Goal: Task Accomplishment & Management: Manage account settings

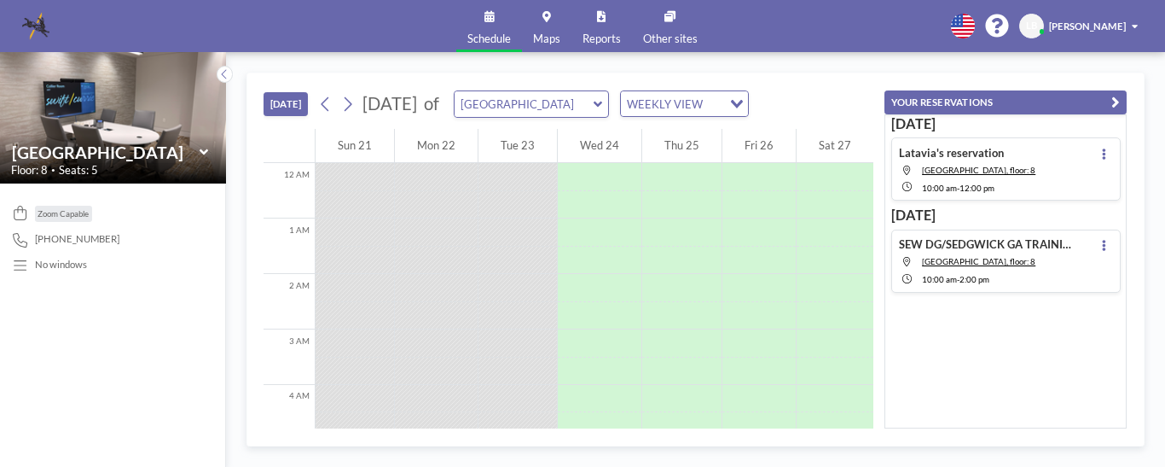
scroll to position [435, 0]
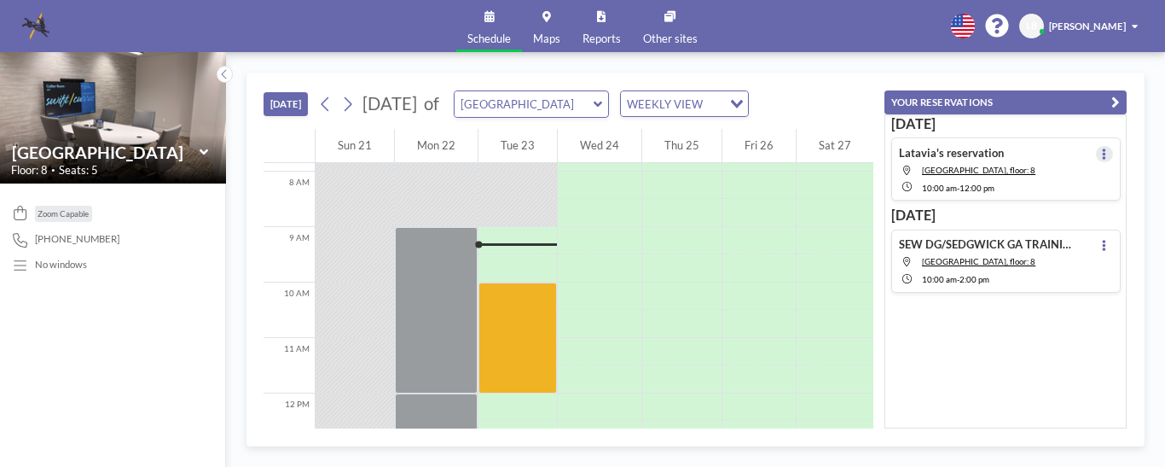
click at [1103, 153] on icon at bounding box center [1104, 153] width 3 height 11
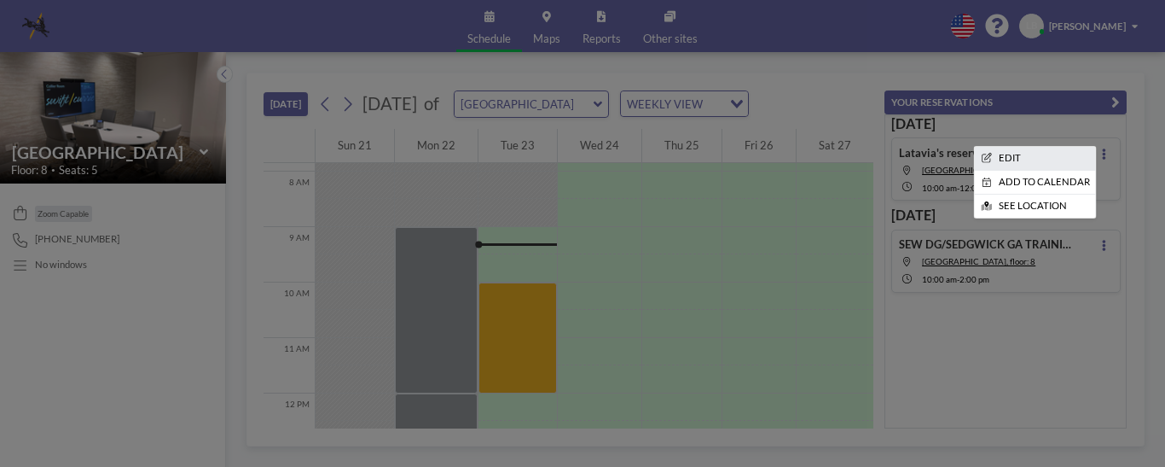
click at [1007, 158] on li "EDIT" at bounding box center [1035, 158] width 120 height 23
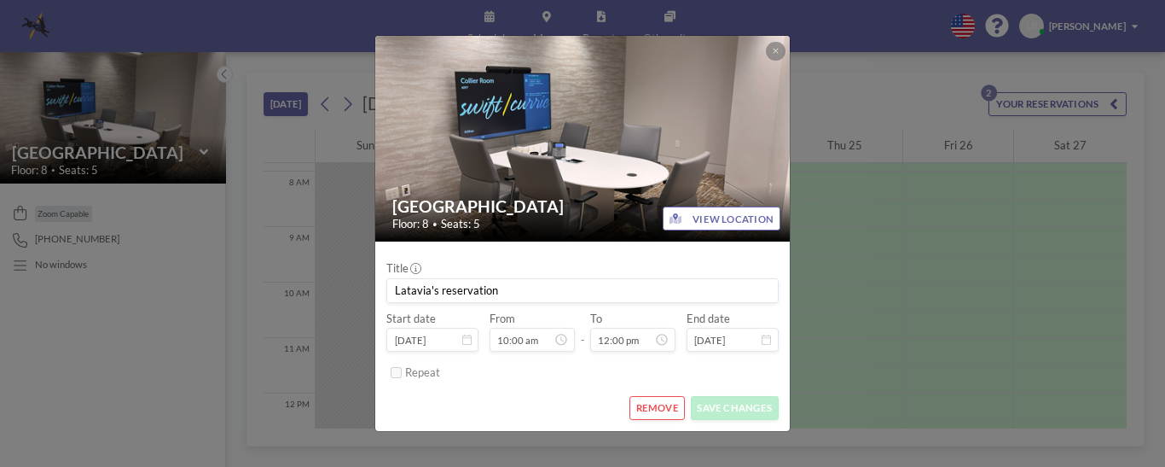
click at [518, 286] on input "Latavia's reservation" at bounding box center [582, 291] width 390 height 24
type input "Latavia's reservation-for [PERSON_NAME]"
click at [747, 406] on button "SAVE CHANGES" at bounding box center [735, 408] width 88 height 24
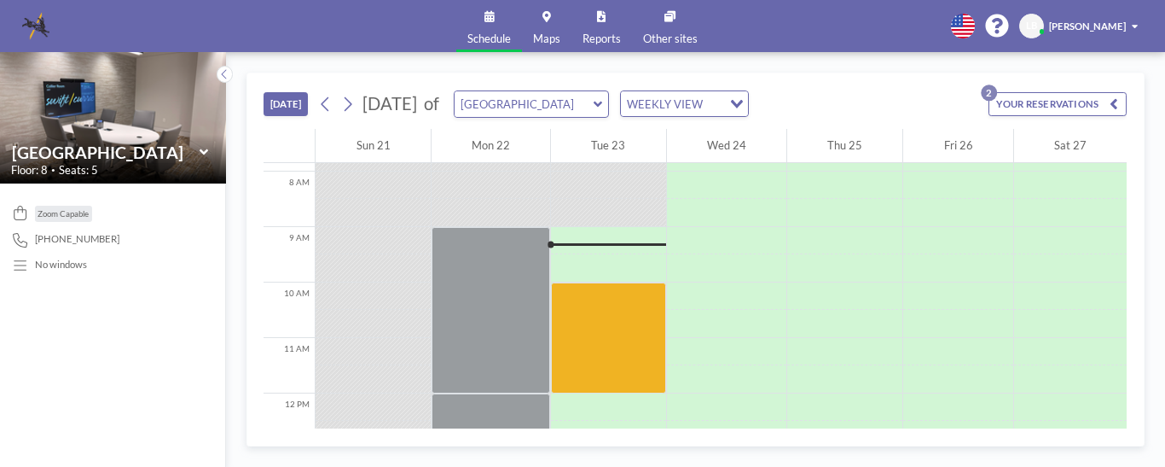
click at [1060, 104] on button "YOUR RESERVATIONS 2" at bounding box center [1058, 104] width 138 height 24
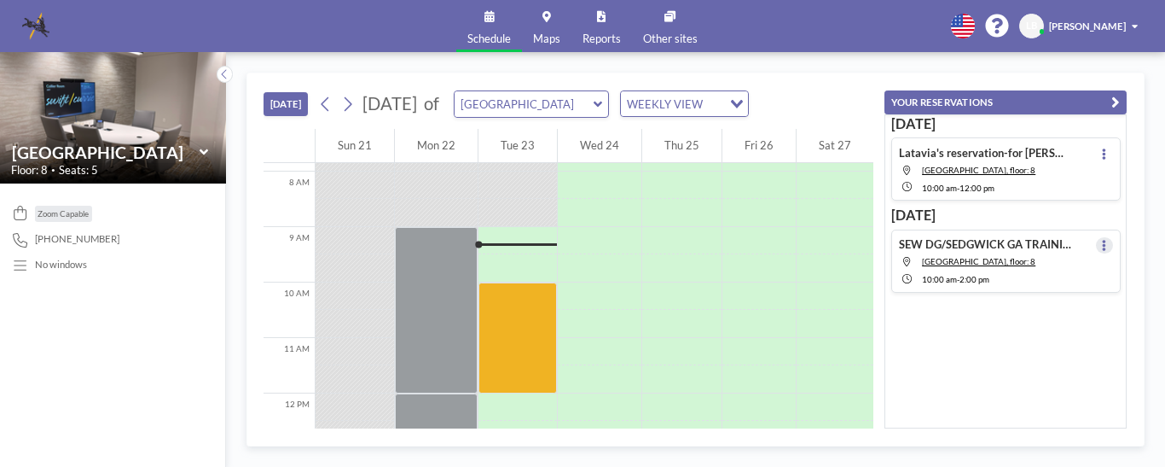
click at [1099, 246] on button at bounding box center [1104, 245] width 16 height 16
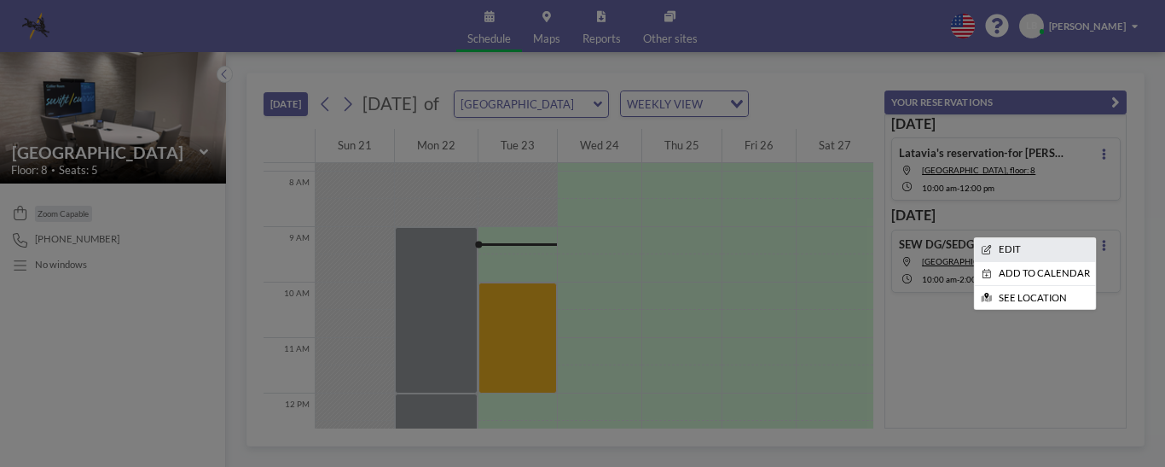
click at [1022, 252] on li "EDIT" at bounding box center [1035, 249] width 120 height 23
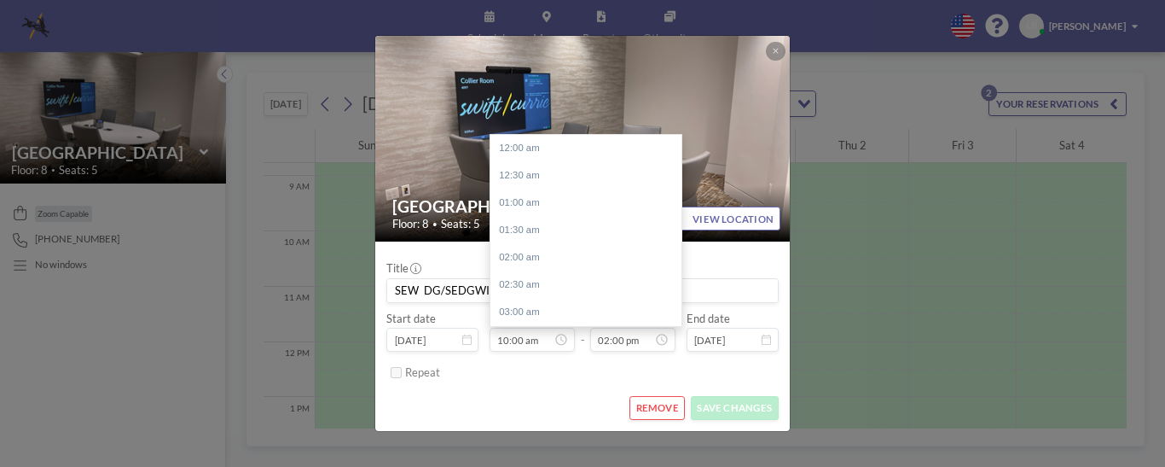
scroll to position [544, 0]
click at [532, 403] on div "REMOVE SAVE CHANGES" at bounding box center [581, 408] width 391 height 24
click at [884, 96] on div "[GEOGRAPHIC_DATA] Floor: 8 • Seats: 5 VIEW LOCATION Title SEW DG/SEDGWICK [GEOG…" at bounding box center [582, 233] width 1165 height 467
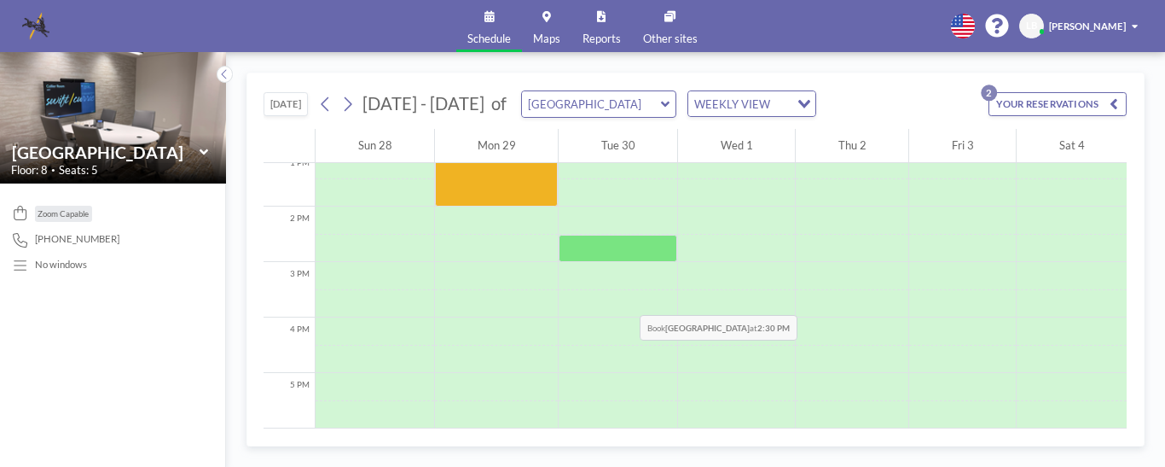
scroll to position [647, 0]
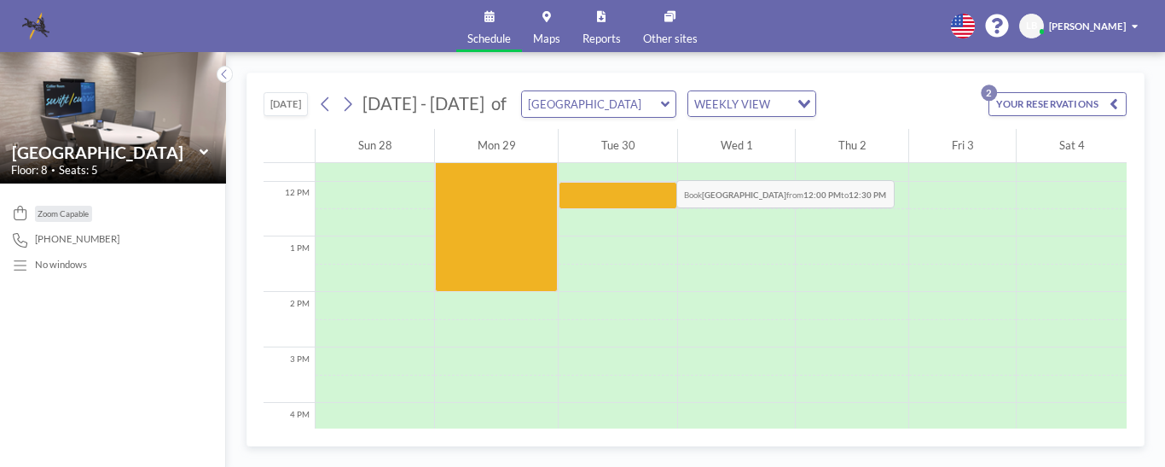
click at [608, 149] on div "Tue 30" at bounding box center [618, 146] width 119 height 35
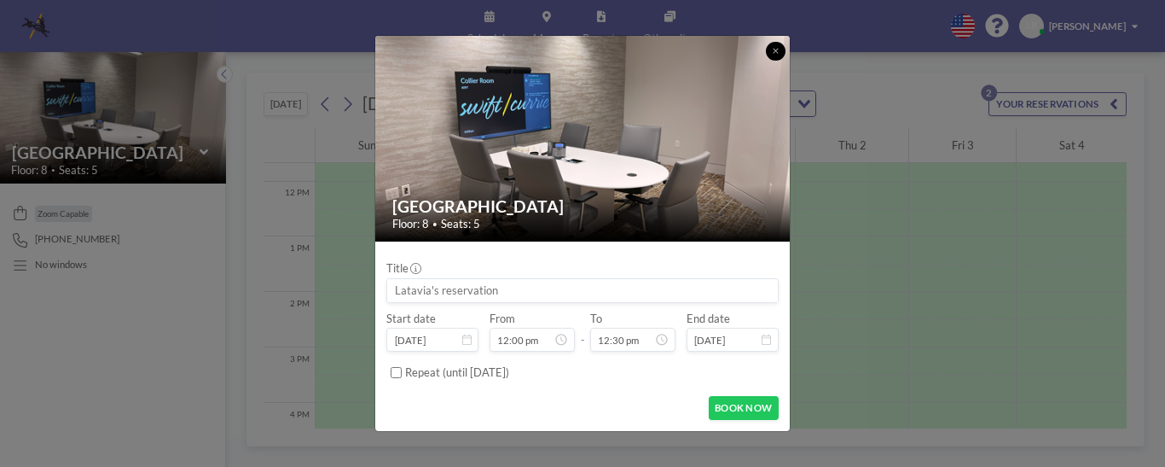
click at [773, 49] on icon at bounding box center [776, 51] width 6 height 9
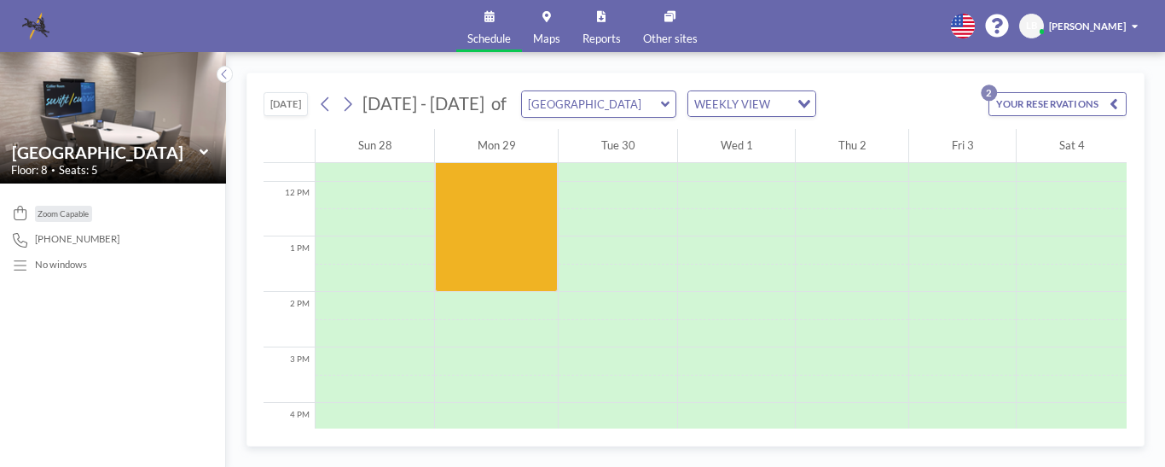
click at [1006, 101] on button "YOUR RESERVATIONS 2" at bounding box center [1058, 104] width 138 height 24
